Goal: Find specific page/section: Find specific page/section

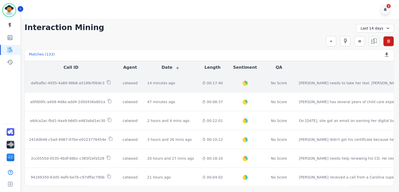
click at [63, 83] on p "dafbafbc-4055-4a80-98b8-a5189cf0b9c3" at bounding box center [68, 83] width 74 height 5
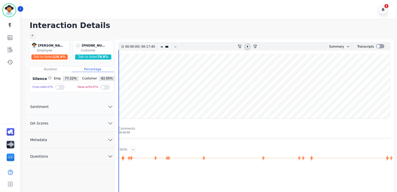
click at [248, 45] on icon at bounding box center [247, 47] width 4 height 4
click at [248, 45] on icon at bounding box center [247, 46] width 2 height 2
